Goal: Transaction & Acquisition: Purchase product/service

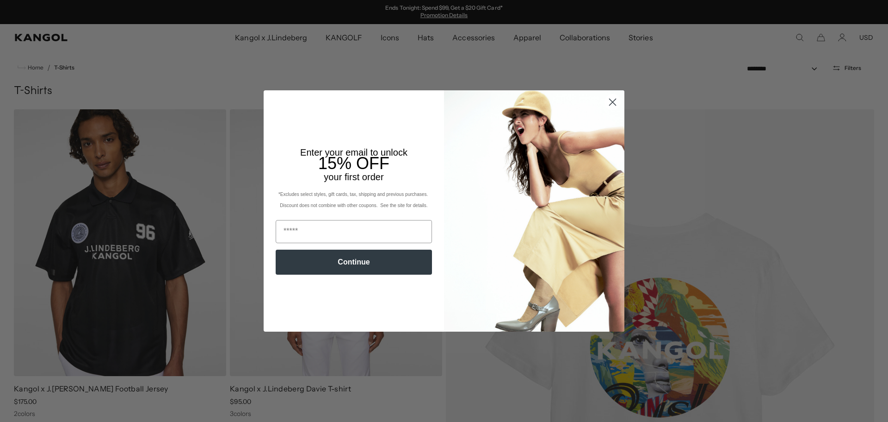
click at [612, 101] on circle "Close dialog" at bounding box center [612, 101] width 15 height 15
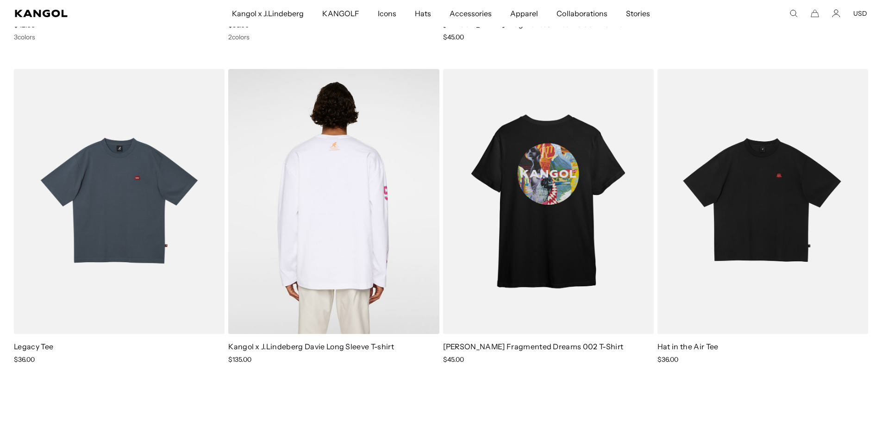
scroll to position [0, 191]
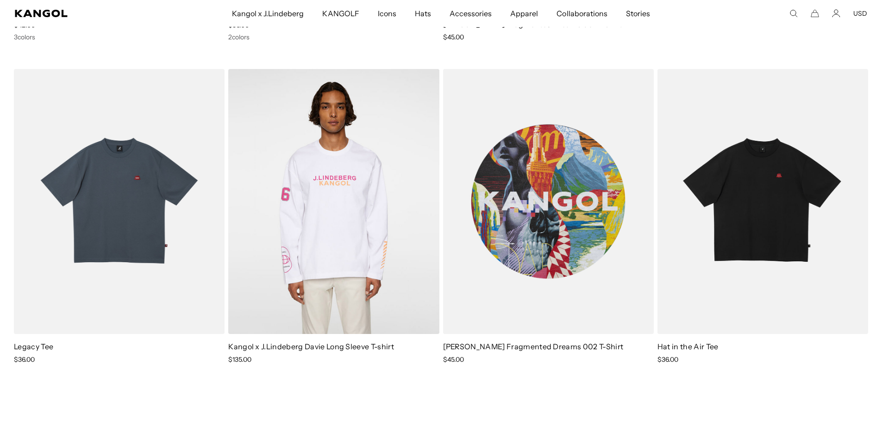
click at [544, 200] on img at bounding box center [548, 201] width 211 height 265
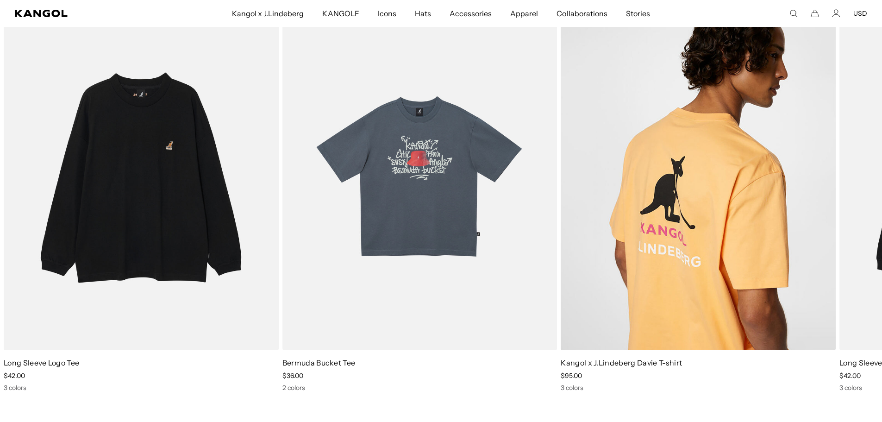
scroll to position [0, 191]
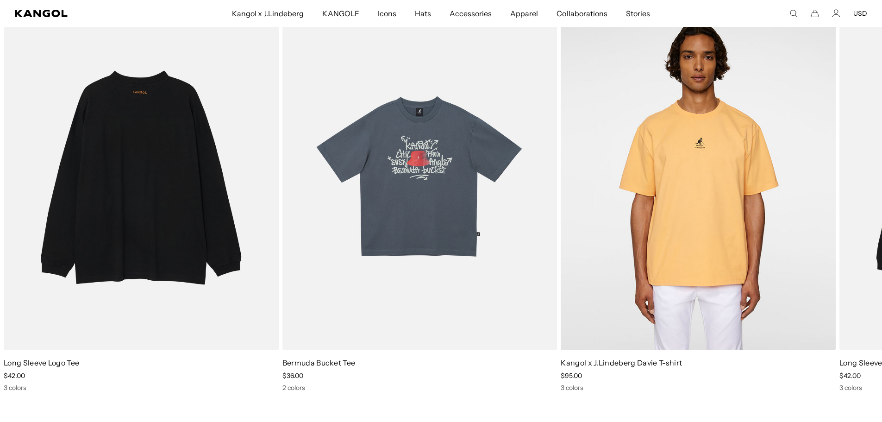
click at [112, 192] on img "1 of 3" at bounding box center [141, 177] width 275 height 345
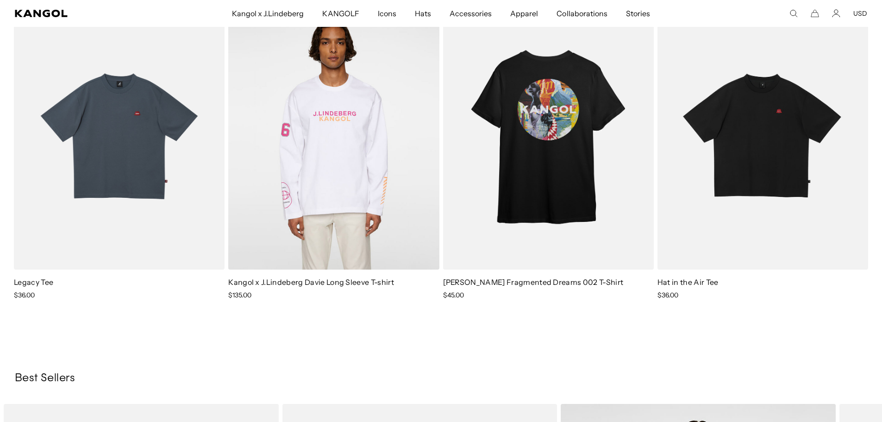
scroll to position [742, 0]
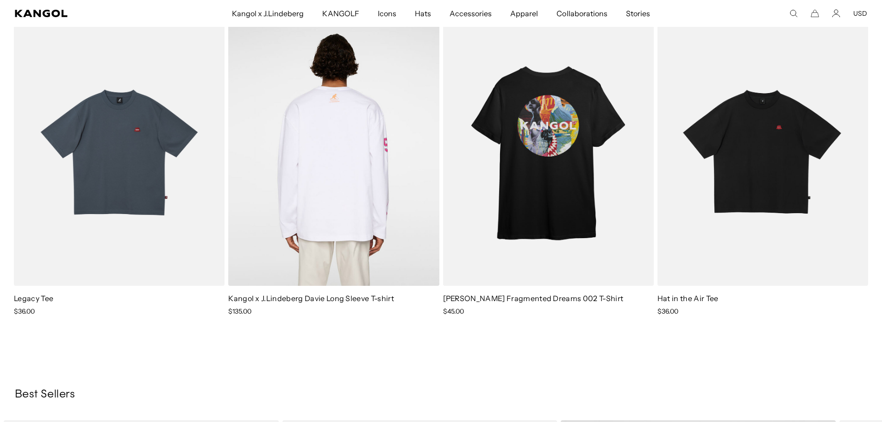
click at [344, 144] on img at bounding box center [333, 153] width 211 height 265
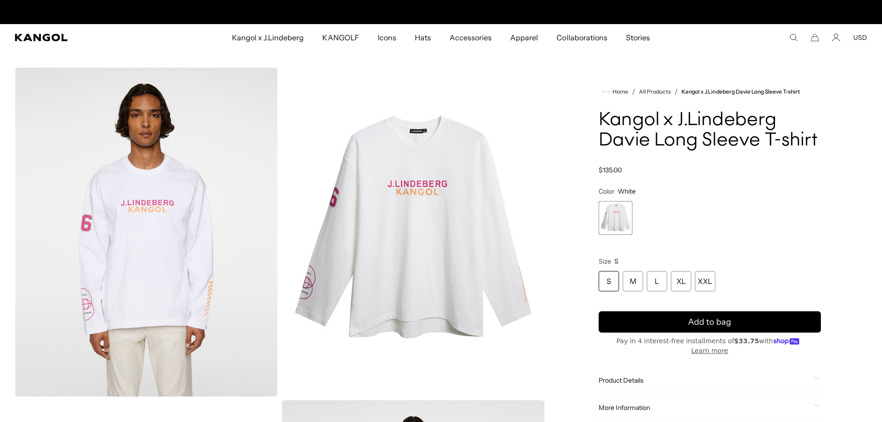
scroll to position [0, 191]
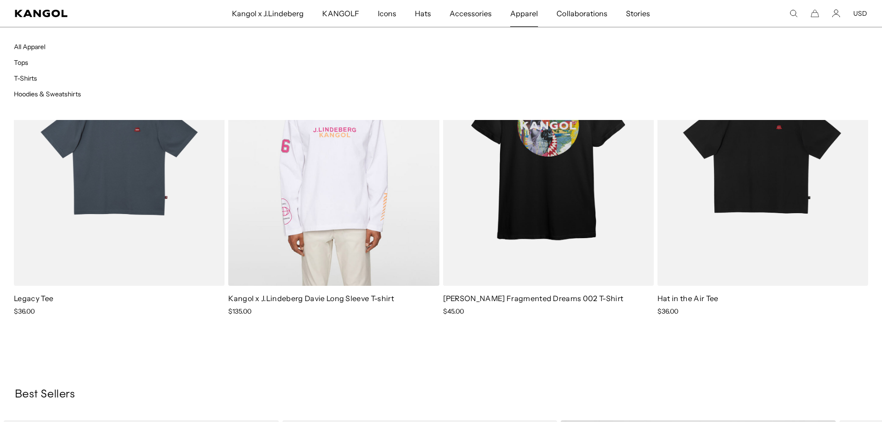
scroll to position [0, 191]
click at [25, 78] on link "T-Shirts" at bounding box center [25, 78] width 23 height 8
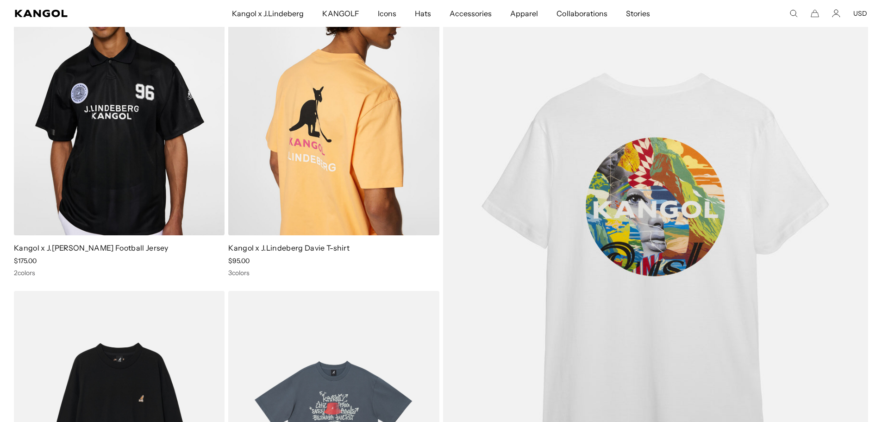
click at [293, 133] on img at bounding box center [333, 102] width 211 height 265
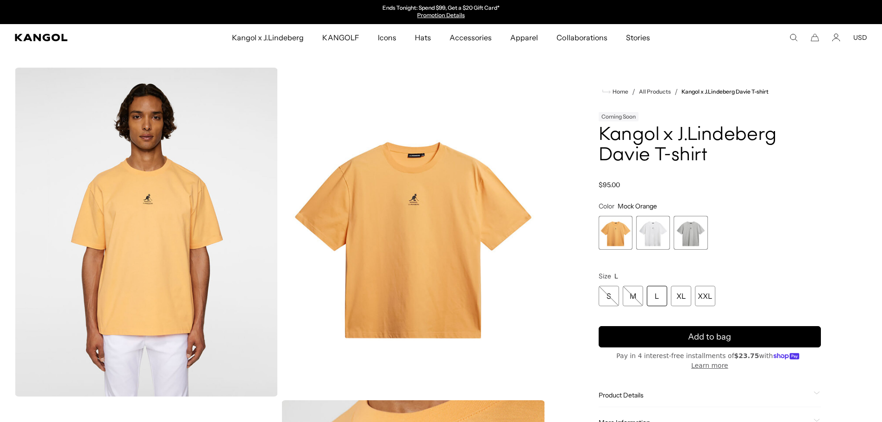
click at [655, 228] on span "2 of 3" at bounding box center [653, 233] width 34 height 34
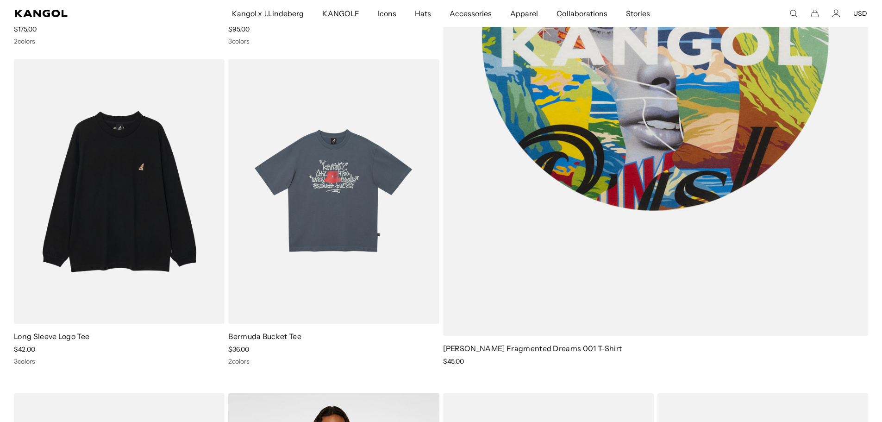
scroll to position [0, 191]
click at [606, 129] on img at bounding box center [655, 37] width 425 height 596
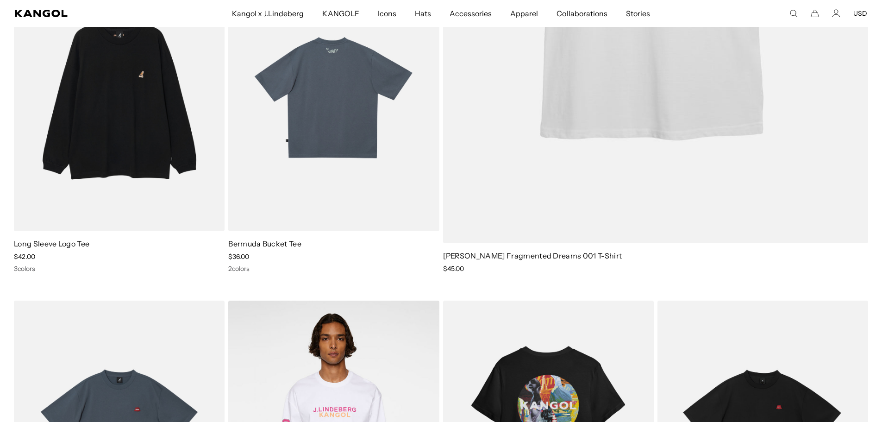
click at [330, 89] on img at bounding box center [333, 99] width 211 height 265
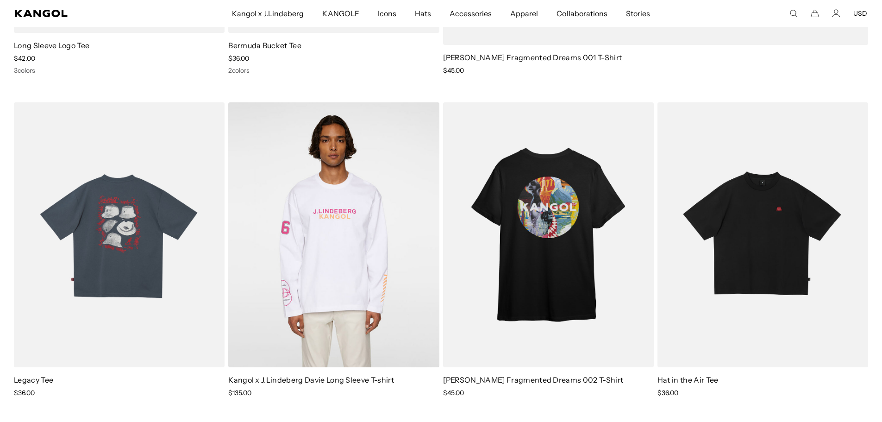
scroll to position [0, 191]
click at [119, 230] on img at bounding box center [119, 234] width 211 height 265
